Goal: Task Accomplishment & Management: Use online tool/utility

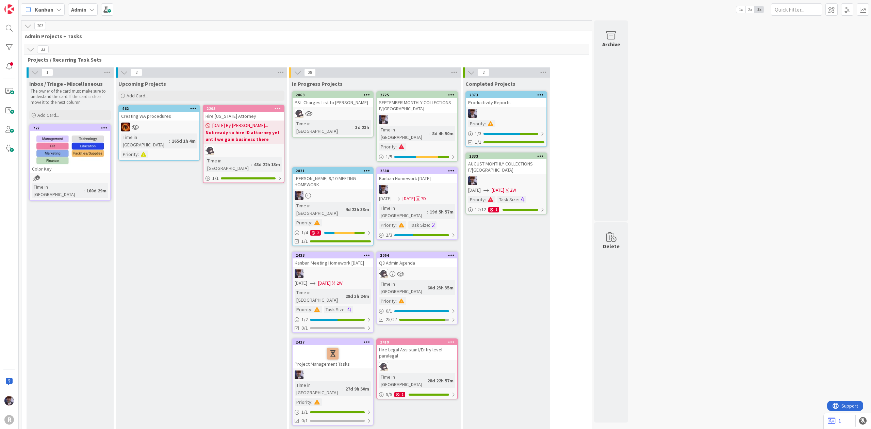
scroll to position [1188, 0]
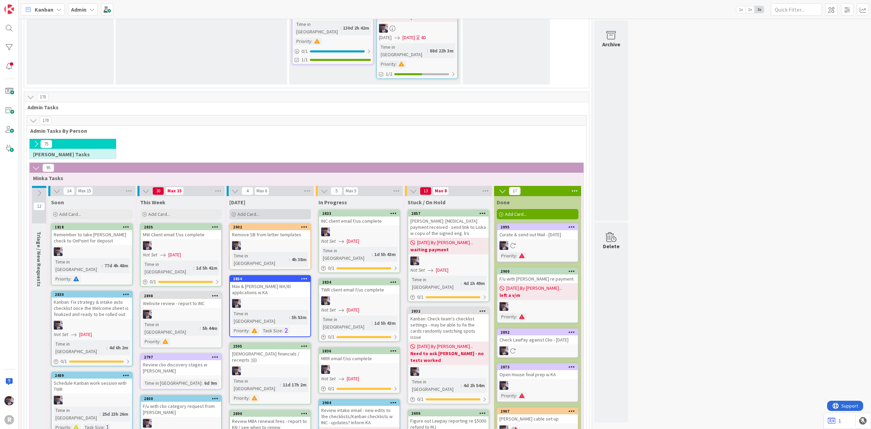
click at [271, 209] on div "Add Card..." at bounding box center [270, 214] width 82 height 10
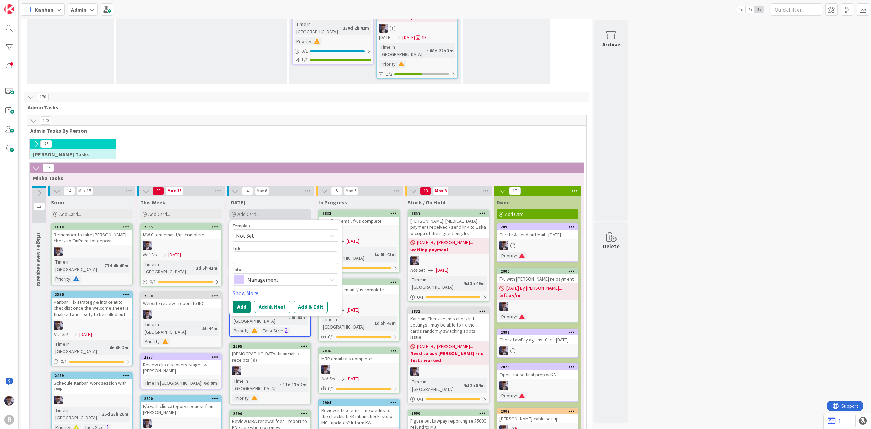
type textarea "x"
type textarea "O"
type textarea "x"
type textarea "OC"
type textarea "x"
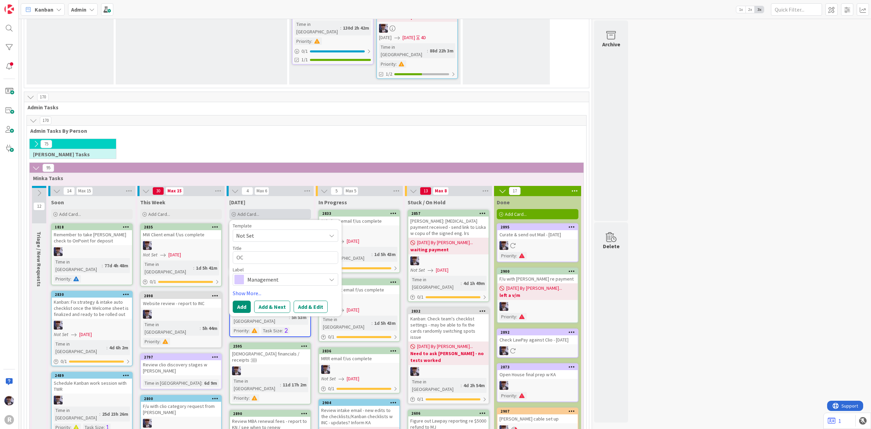
type textarea "OCJ"
type textarea "x"
type textarea "OCJI"
type textarea "x"
type textarea "OCJIN"
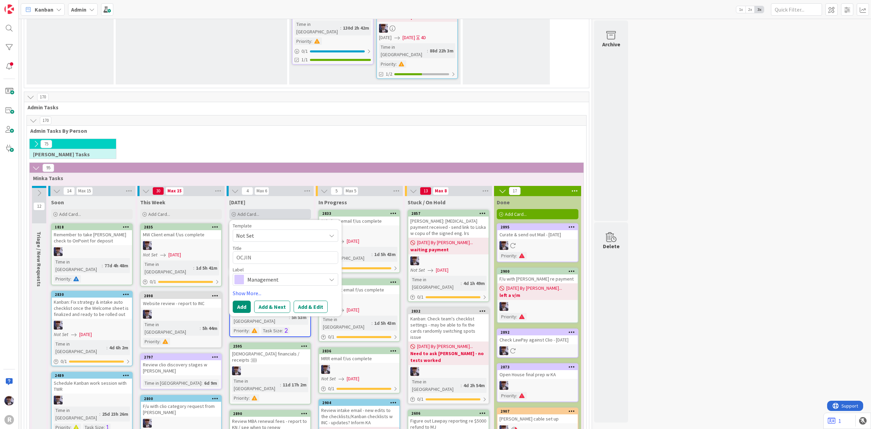
type textarea "x"
type textarea "OCJIN"
type textarea "x"
type textarea "OCJIN p"
type textarea "x"
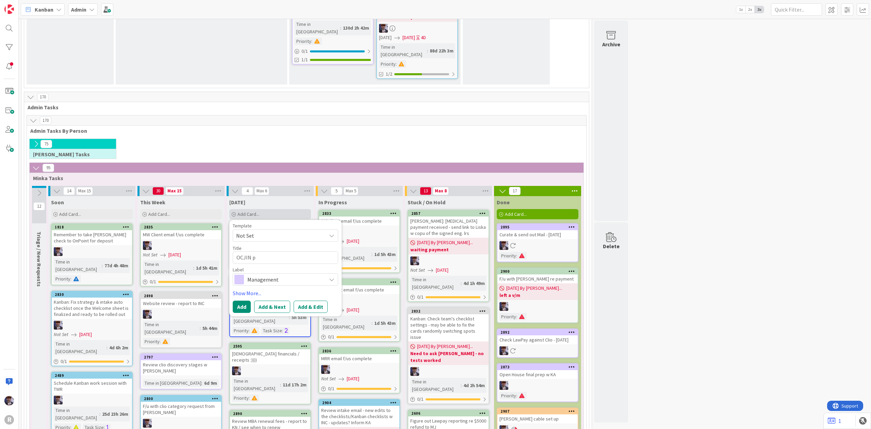
type textarea "OCJIN pa"
type textarea "x"
type textarea "OCJIN pay"
type textarea "x"
type textarea "OCJIN paym"
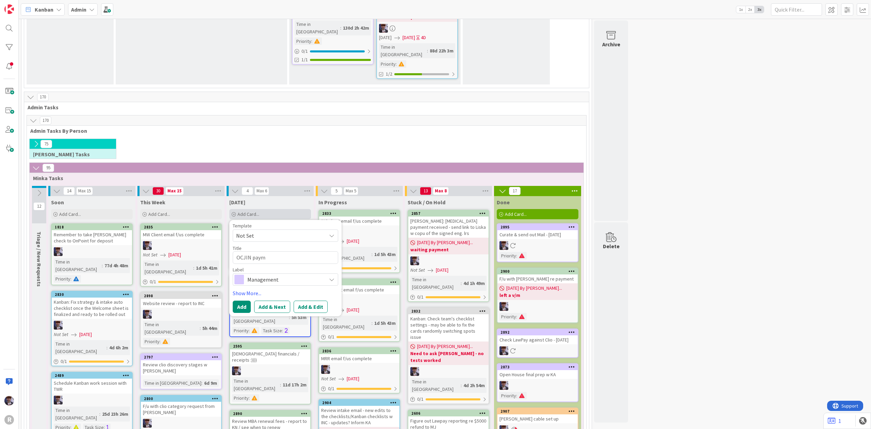
type textarea "x"
type textarea "OCJIN payme"
type textarea "x"
type textarea "OCJIN paymen"
type textarea "x"
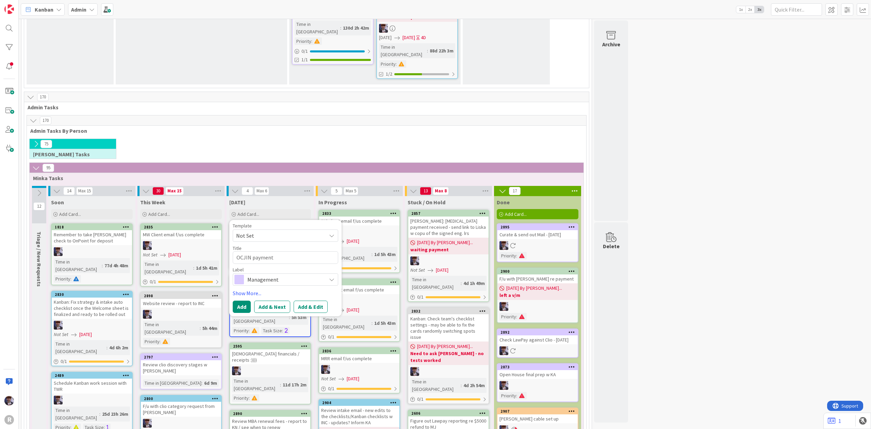
type textarea "OCJIN payment"
click at [274, 275] on span "Management" at bounding box center [285, 280] width 76 height 10
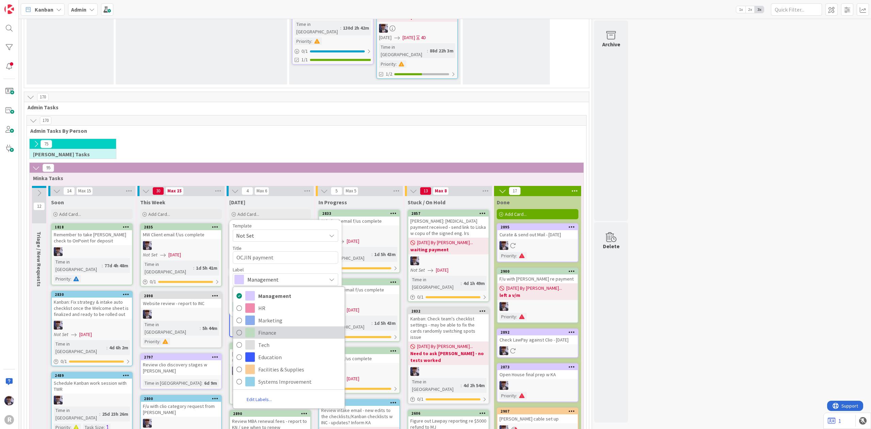
click at [275, 327] on span "Finance" at bounding box center [299, 332] width 83 height 10
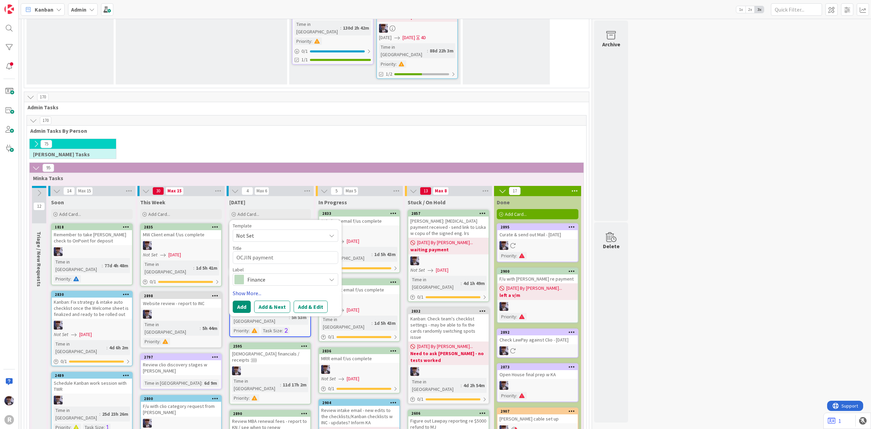
click at [243, 289] on link "Show More..." at bounding box center [285, 293] width 105 height 8
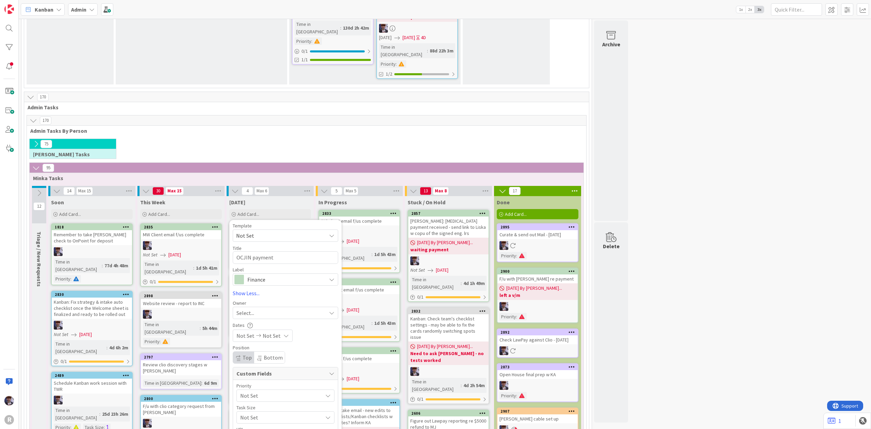
click at [259, 309] on div "Select..." at bounding box center [281, 313] width 90 height 8
click at [276, 363] on link "[PERSON_NAME]" at bounding box center [289, 369] width 112 height 13
click at [252, 389] on div "Not Set" at bounding box center [285, 395] width 98 height 12
click at [274, 428] on span "Hot List (Tasks Due < 7 days)" at bounding box center [303, 436] width 86 height 10
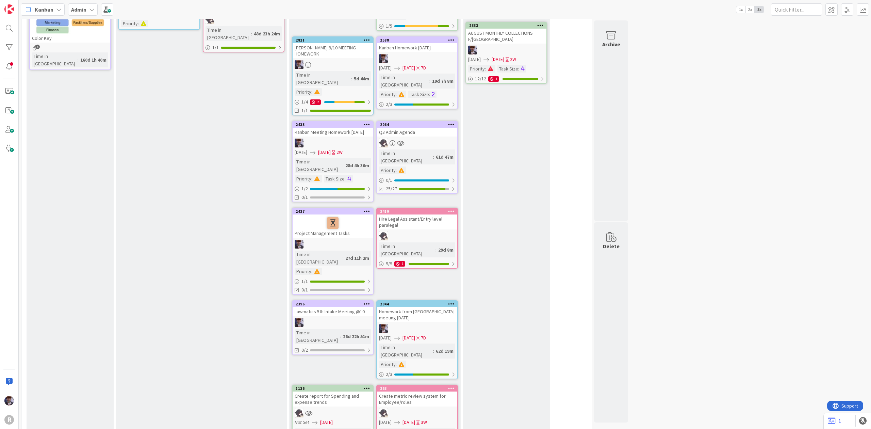
scroll to position [0, 0]
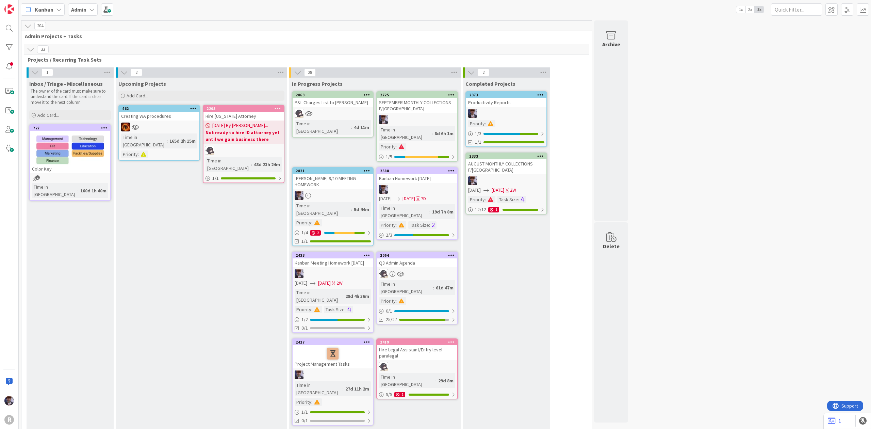
click at [412, 105] on div "SEPTEMBER MONTHLY COLLECTIONS F/[GEOGRAPHIC_DATA]" at bounding box center [417, 105] width 80 height 15
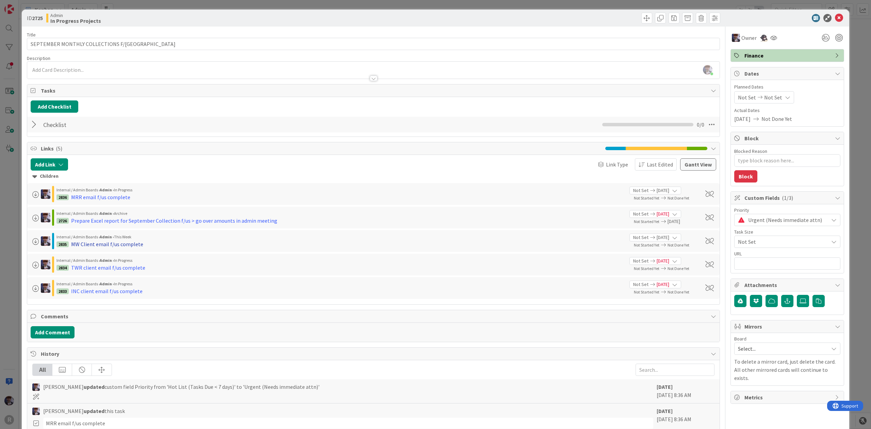
click at [116, 244] on div "MW Client email f/us complete" at bounding box center [107, 244] width 72 height 8
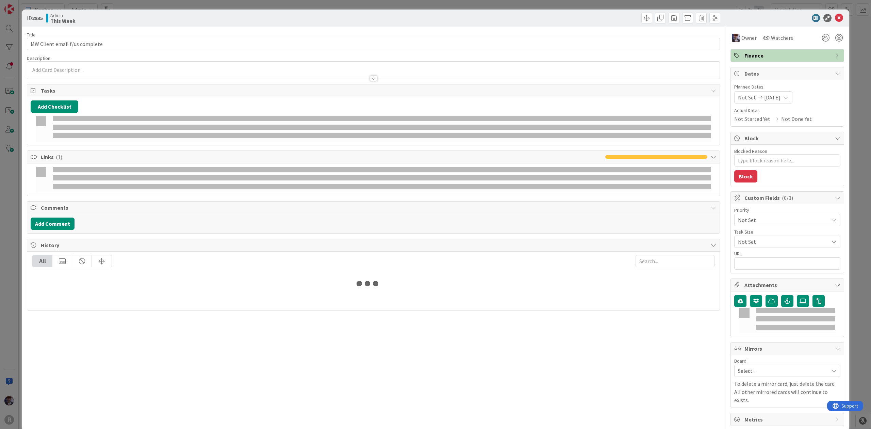
type textarea "x"
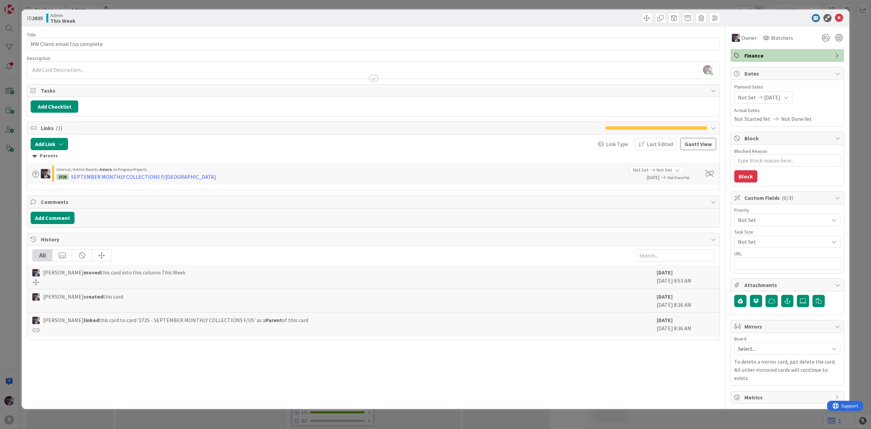
click at [860, 64] on div "ID 2835 Admin This Week Title 29 / 128 MW Client email f/us complete Descriptio…" at bounding box center [435, 214] width 871 height 429
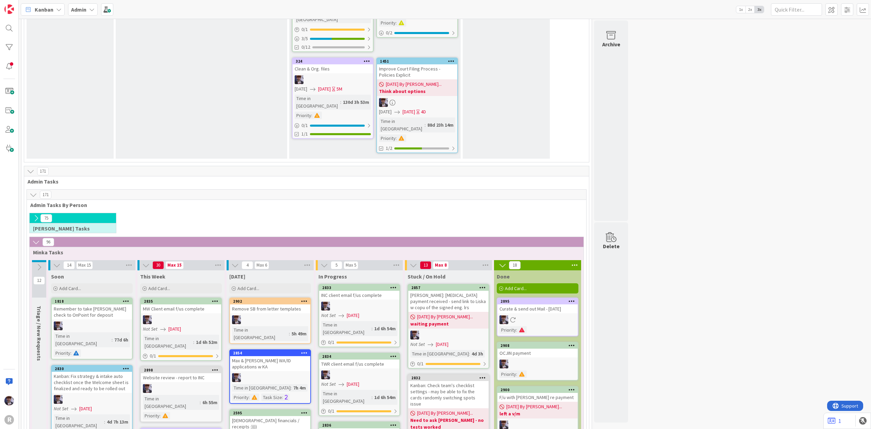
scroll to position [1089, 0]
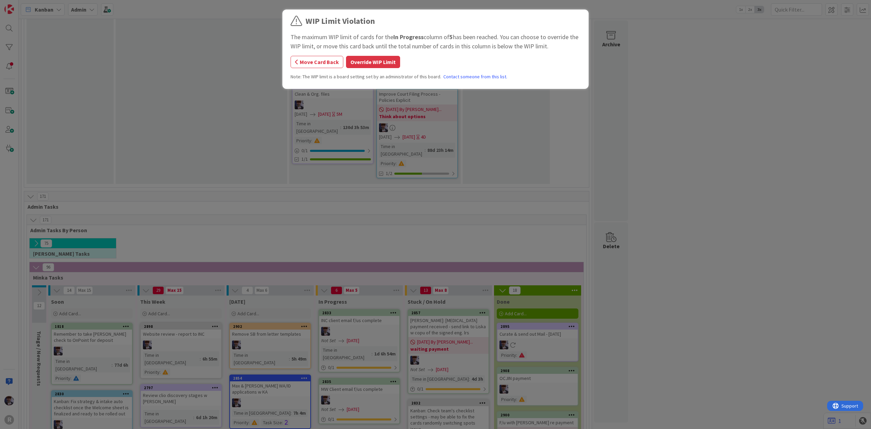
click at [393, 67] on button "Override WIP Limit" at bounding box center [373, 62] width 54 height 12
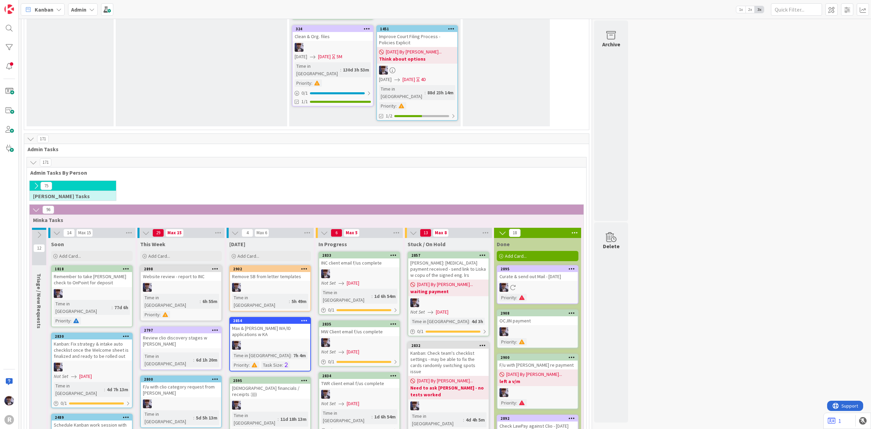
scroll to position [1270, 0]
